Goal: Information Seeking & Learning: Check status

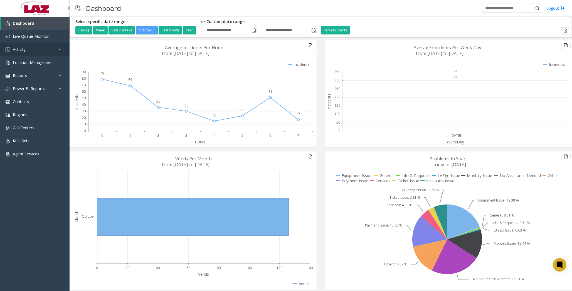
click at [26, 47] on span "Activity" at bounding box center [19, 49] width 13 height 5
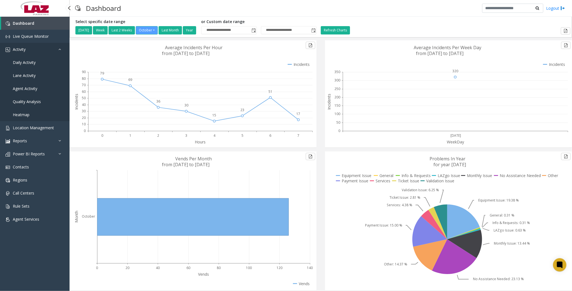
click at [29, 51] on link "Activity" at bounding box center [35, 49] width 70 height 13
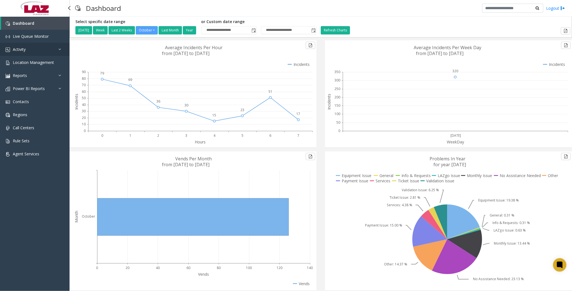
click at [29, 51] on link "Activity" at bounding box center [35, 49] width 70 height 13
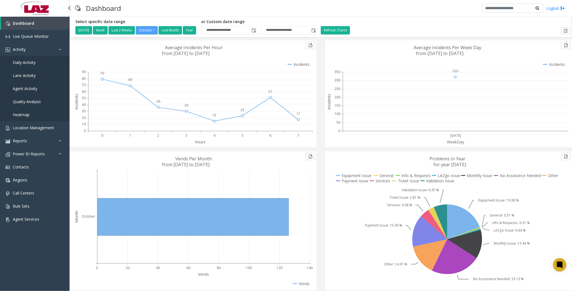
click at [27, 60] on span "Daily Activity" at bounding box center [24, 62] width 23 height 5
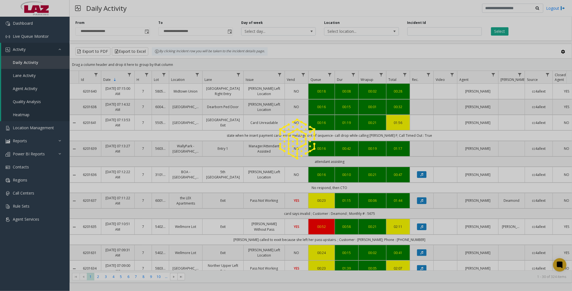
click at [146, 31] on div at bounding box center [286, 145] width 572 height 291
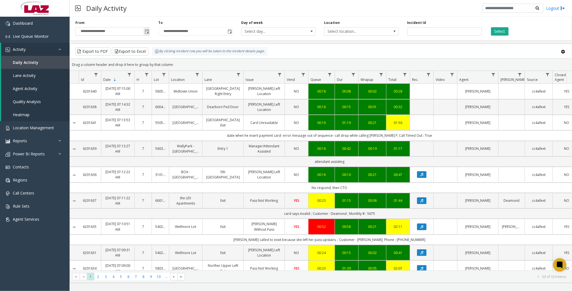
click at [146, 31] on span "Toggle popup" at bounding box center [147, 31] width 4 height 4
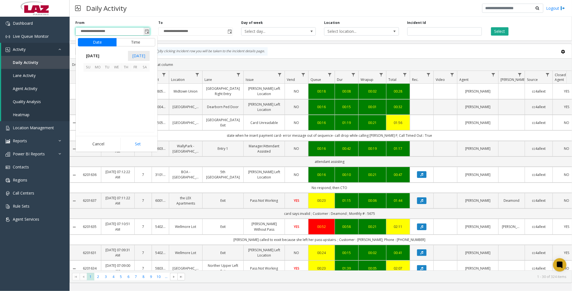
scroll to position [99892, 0]
drag, startPoint x: 137, startPoint y: 73, endPoint x: 127, endPoint y: 77, distance: 10.6
click at [127, 77] on tr "1 2 3 4" at bounding box center [116, 76] width 66 height 9
click at [127, 77] on span "2" at bounding box center [125, 76] width 9 height 9
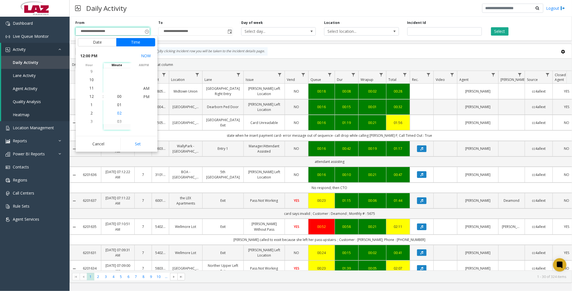
scroll to position [16, 0]
click at [90, 89] on span "11" at bounding box center [91, 87] width 4 height 5
click at [117, 80] on span "00" at bounding box center [119, 79] width 4 height 5
click at [144, 104] on span "PM" at bounding box center [146, 104] width 6 height 5
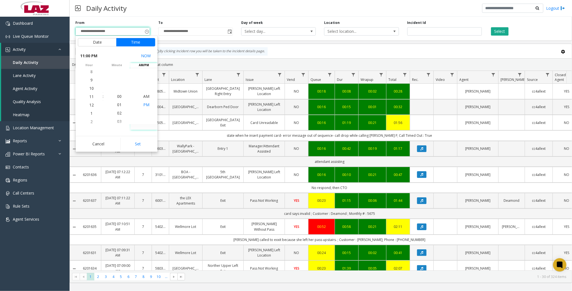
scroll to position [8, 0]
click at [145, 145] on button "Set" at bounding box center [137, 144] width 35 height 12
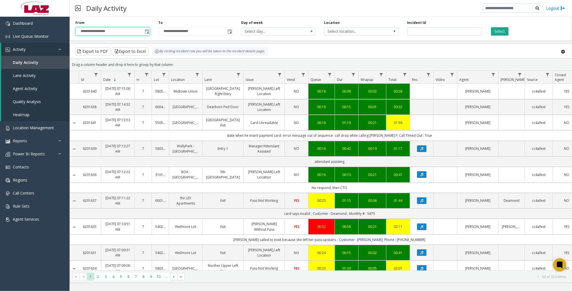
type input "**********"
click at [229, 31] on span "Toggle popup" at bounding box center [230, 31] width 4 height 4
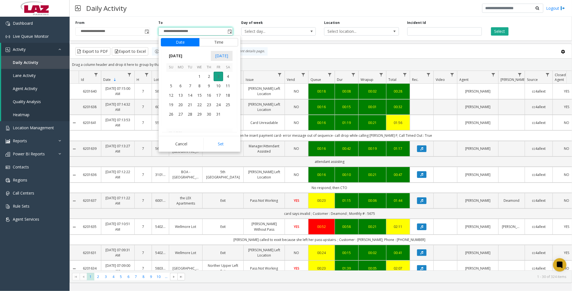
click at [218, 75] on span "3" at bounding box center [218, 76] width 9 height 9
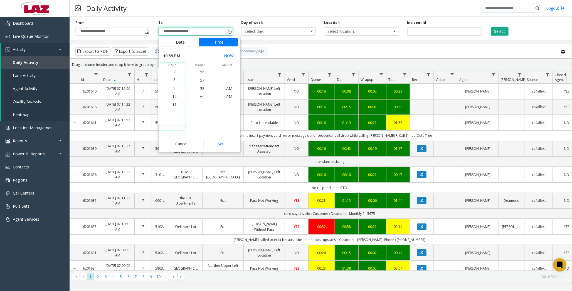
scroll to position [175, 0]
click at [173, 80] on span "7" at bounding box center [174, 79] width 2 height 5
click at [200, 89] on span "30" at bounding box center [202, 87] width 4 height 5
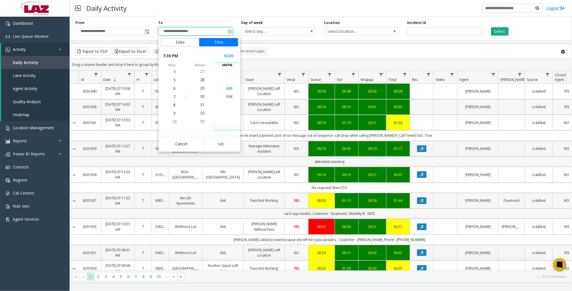
click at [229, 90] on span "AM" at bounding box center [229, 88] width 6 height 5
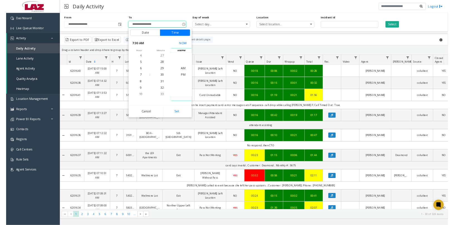
scroll to position [0, 0]
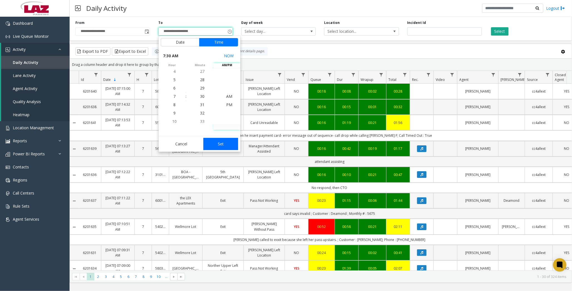
click at [227, 144] on button "Set" at bounding box center [220, 144] width 35 height 12
type input "**********"
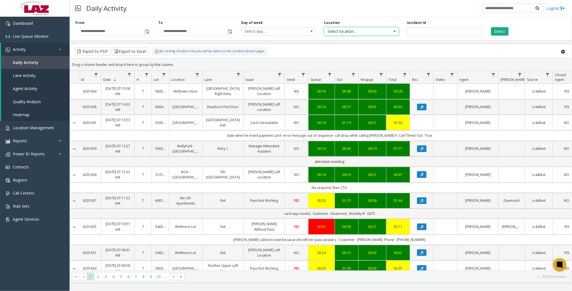
click at [361, 32] on span "Select location..." at bounding box center [353, 32] width 59 height 8
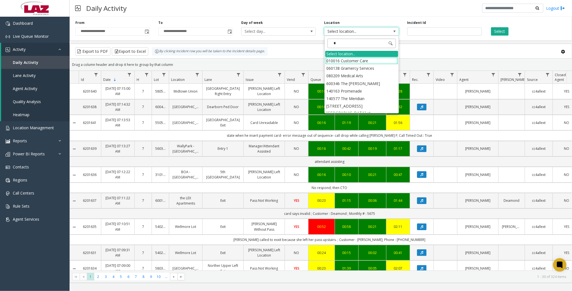
type input "**"
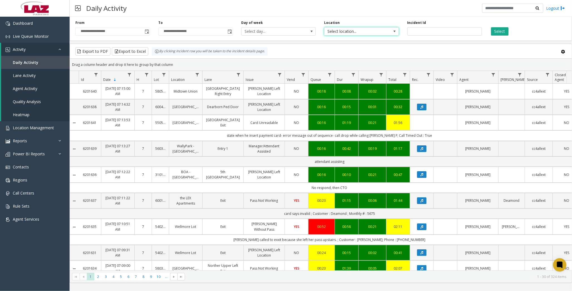
click at [359, 33] on span "Select location..." at bounding box center [353, 32] width 59 height 8
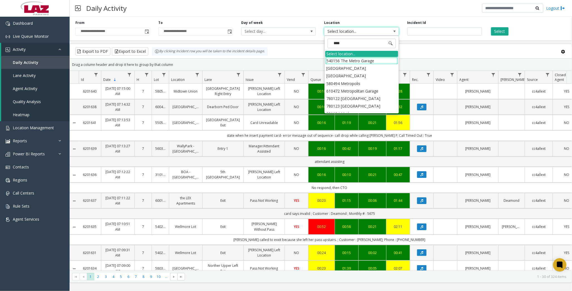
type input "*****"
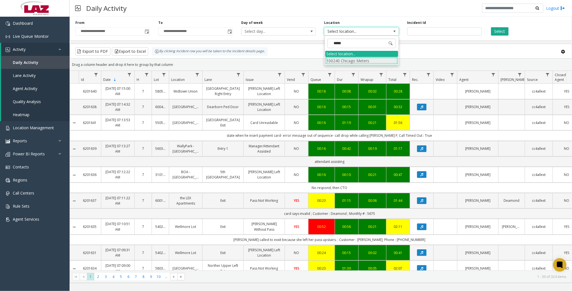
click at [336, 58] on li "100240 Chicago Meters" at bounding box center [361, 61] width 73 height 8
click at [393, 30] on button "Select" at bounding box center [500, 31] width 18 height 8
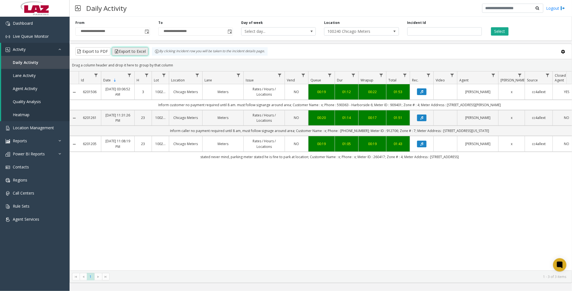
click at [133, 52] on button "Export to Excel" at bounding box center [130, 51] width 36 height 8
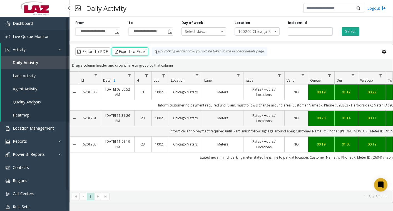
click at [22, 33] on link "Live Queue Monitor" at bounding box center [35, 36] width 70 height 13
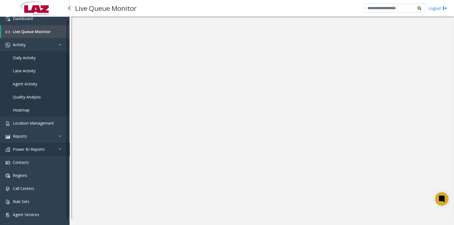
scroll to position [6, 0]
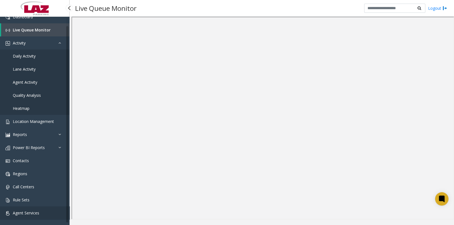
click at [36, 210] on span "Agent Services" at bounding box center [26, 212] width 26 height 5
